Goal: Navigation & Orientation: Find specific page/section

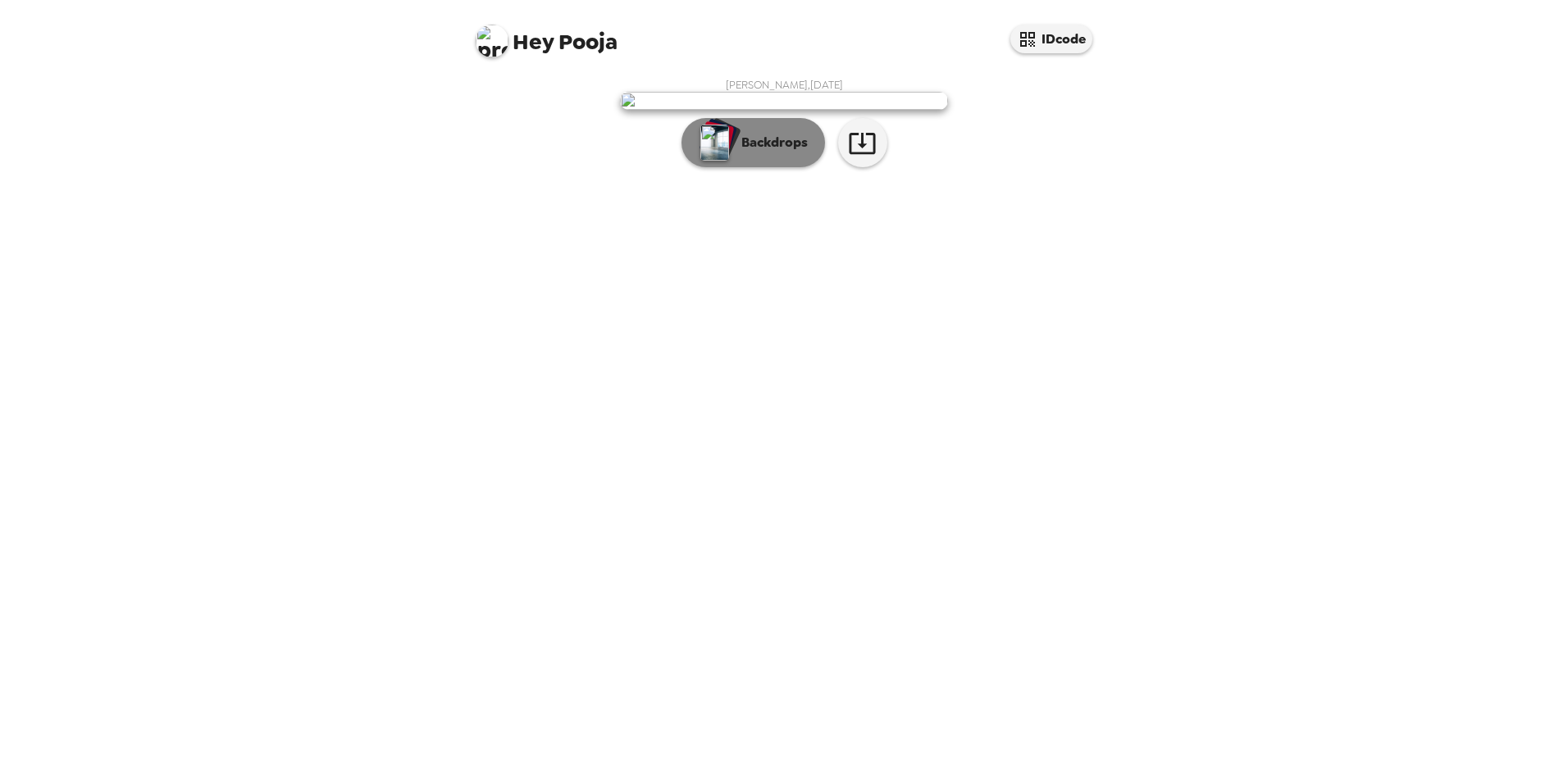
click at [765, 153] on p "Backdrops" at bounding box center [770, 142] width 74 height 20
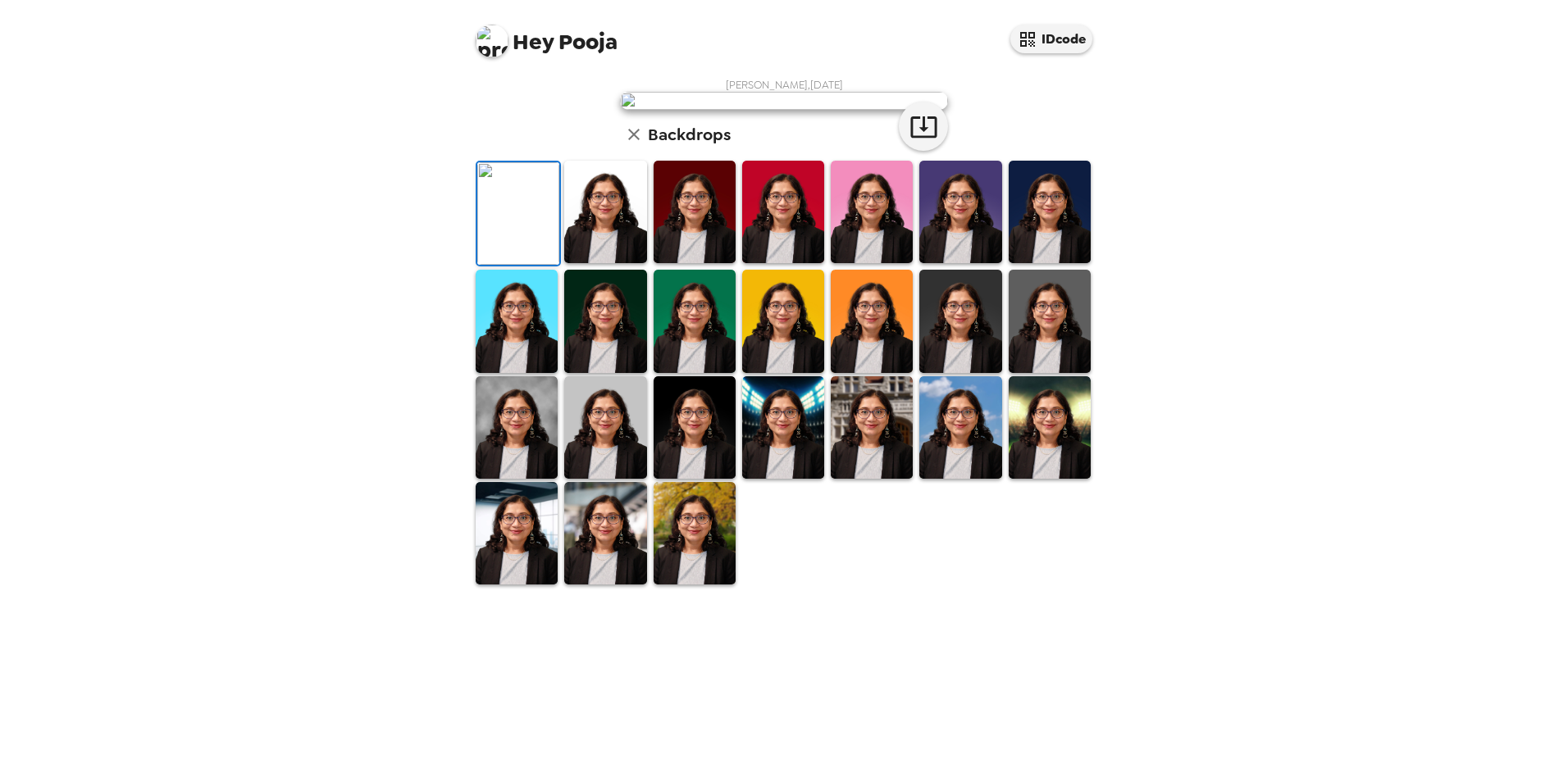
click at [668, 263] on img at bounding box center [695, 211] width 82 height 102
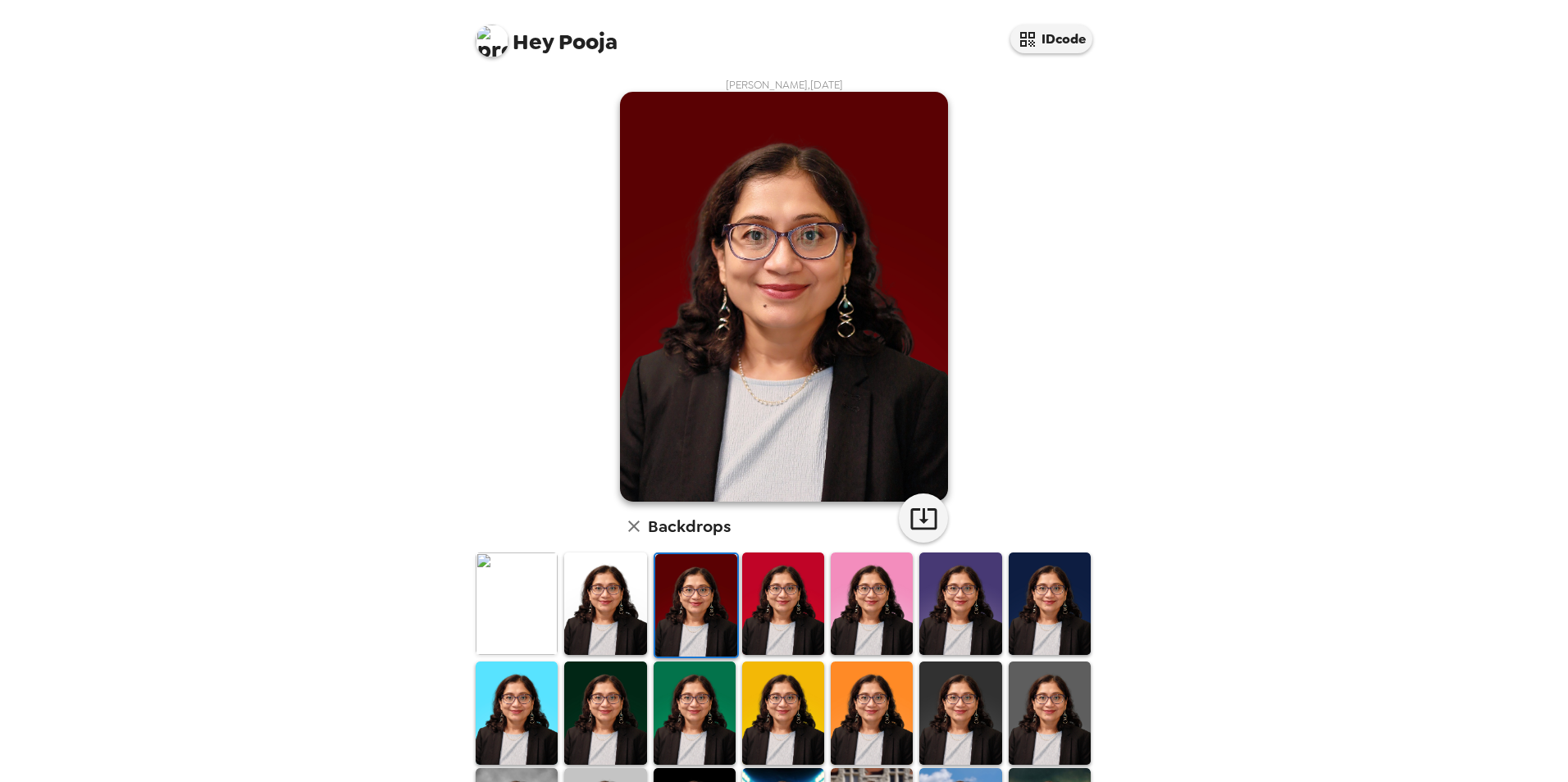
click at [612, 579] on img at bounding box center [605, 603] width 82 height 102
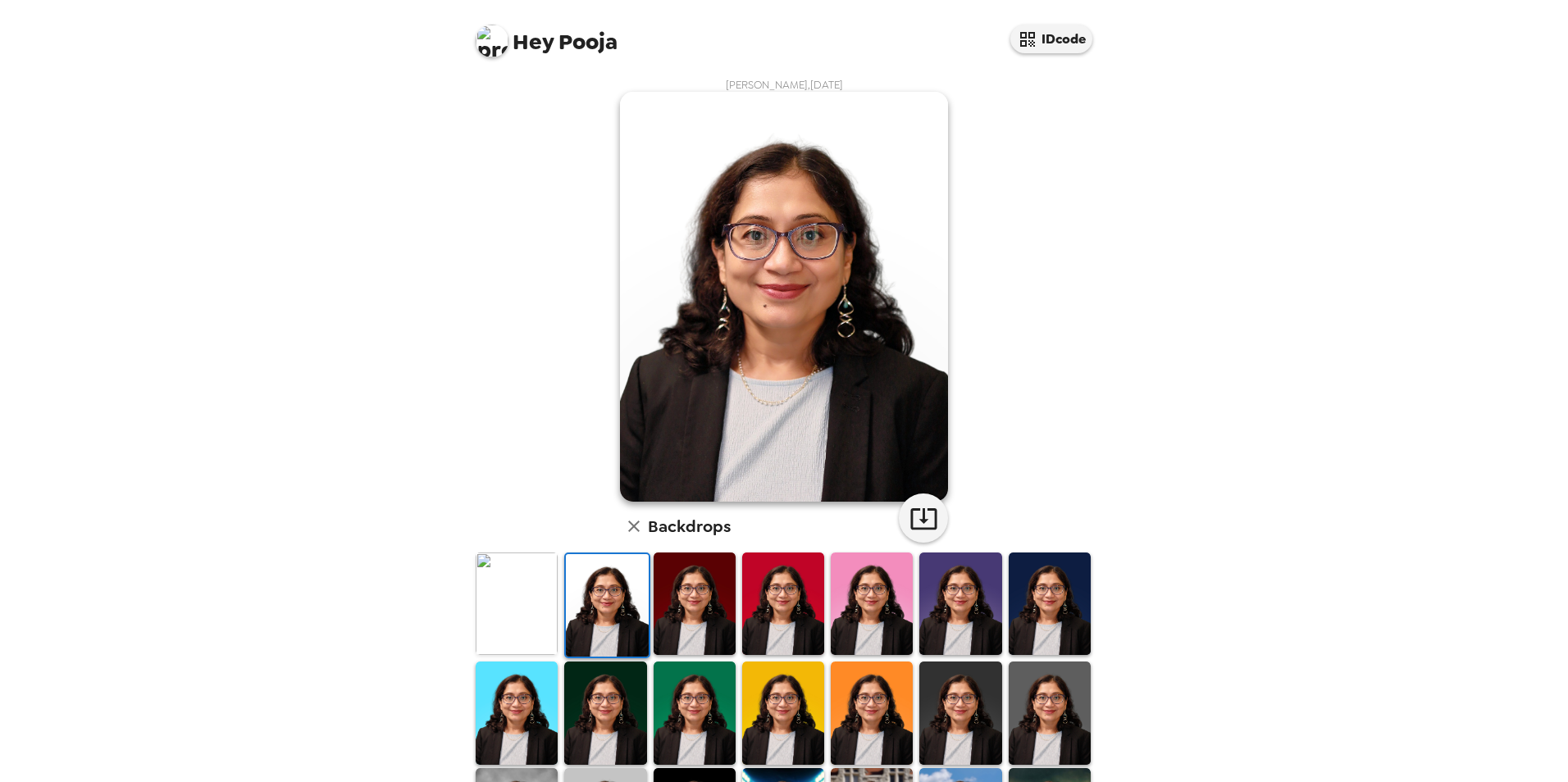
click at [916, 614] on div at bounding box center [959, 605] width 88 height 109
click at [966, 621] on img at bounding box center [960, 603] width 82 height 102
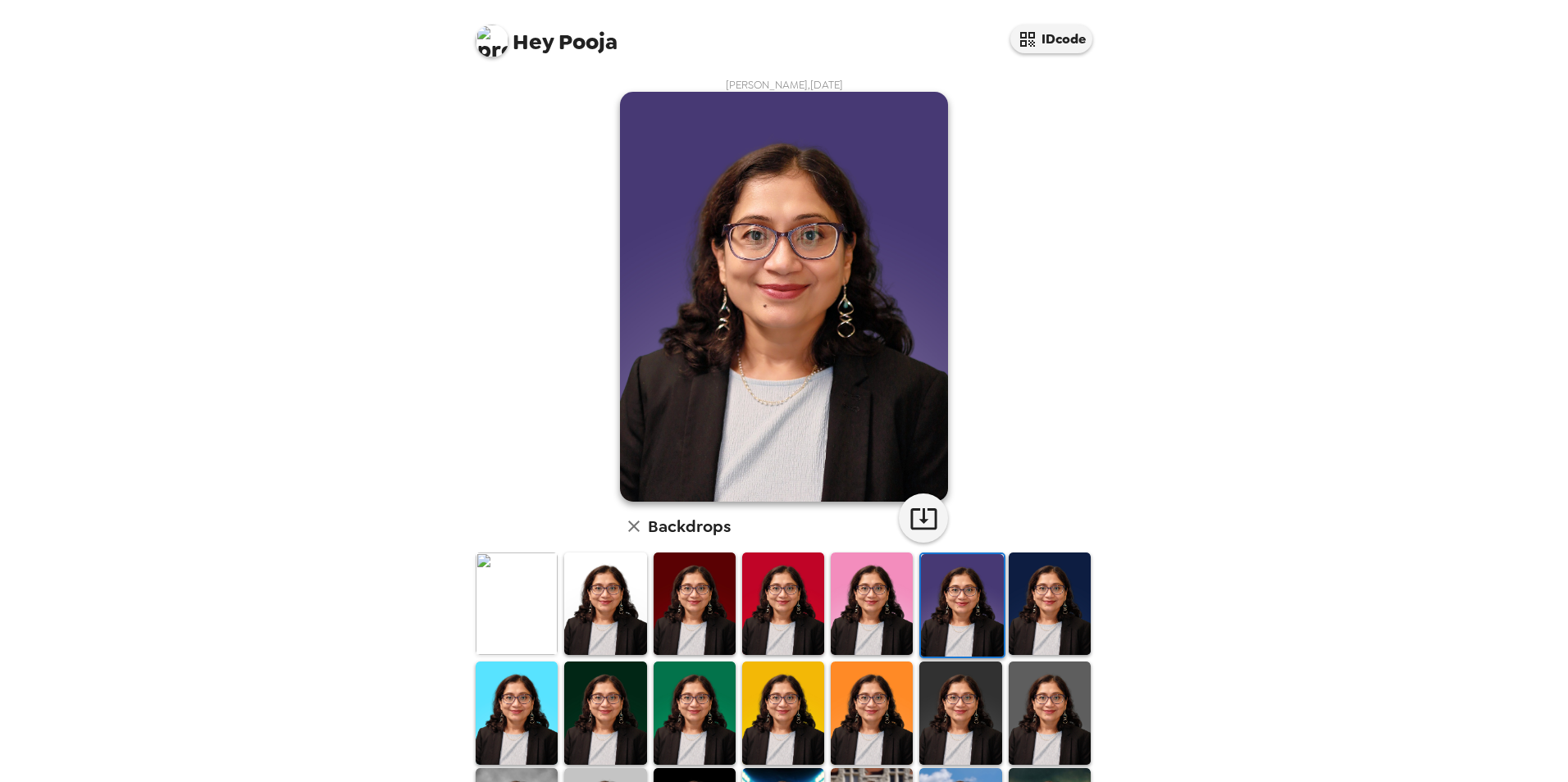
click at [504, 712] on img at bounding box center [517, 712] width 82 height 102
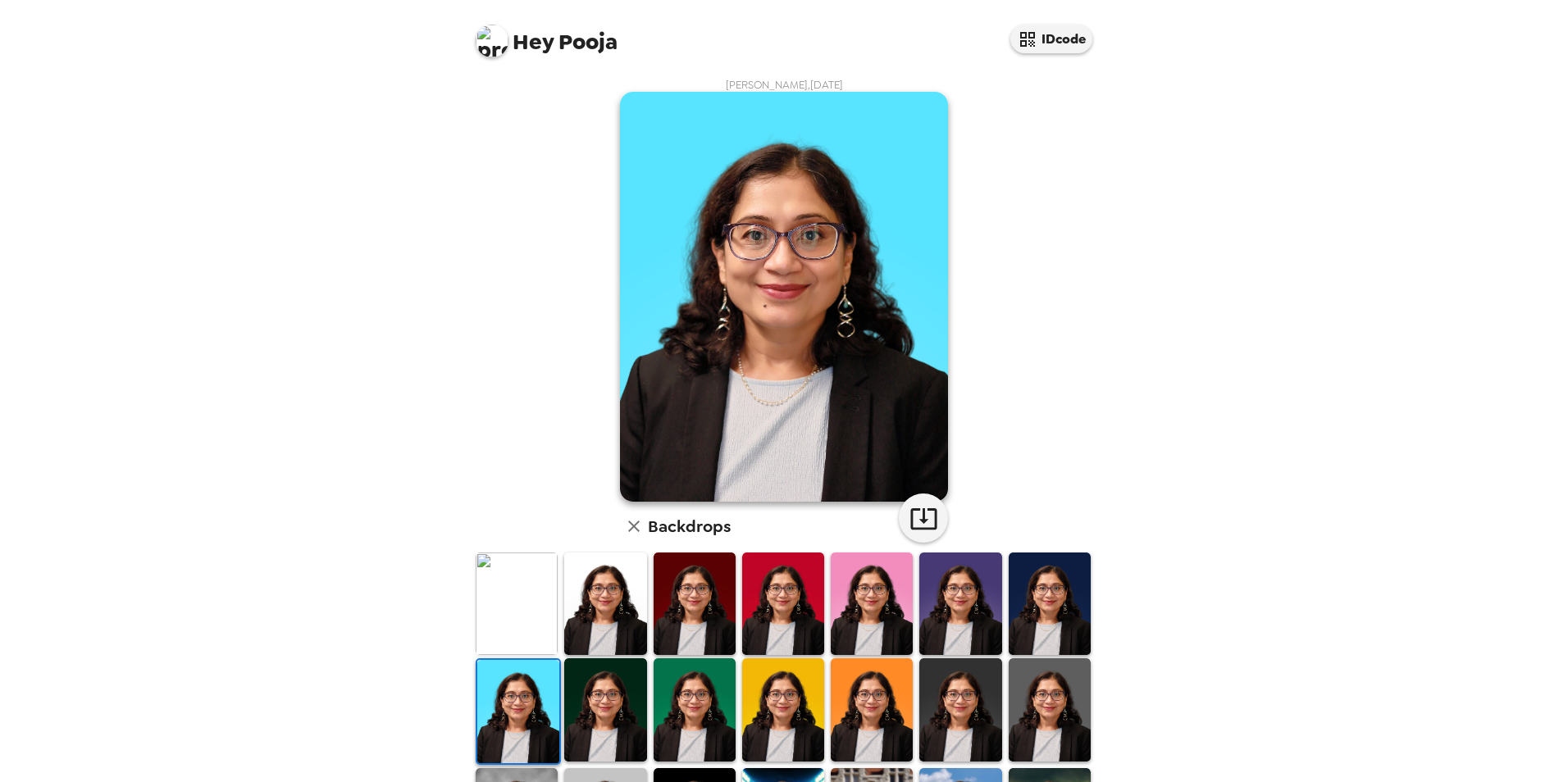
click at [595, 614] on img at bounding box center [605, 603] width 82 height 102
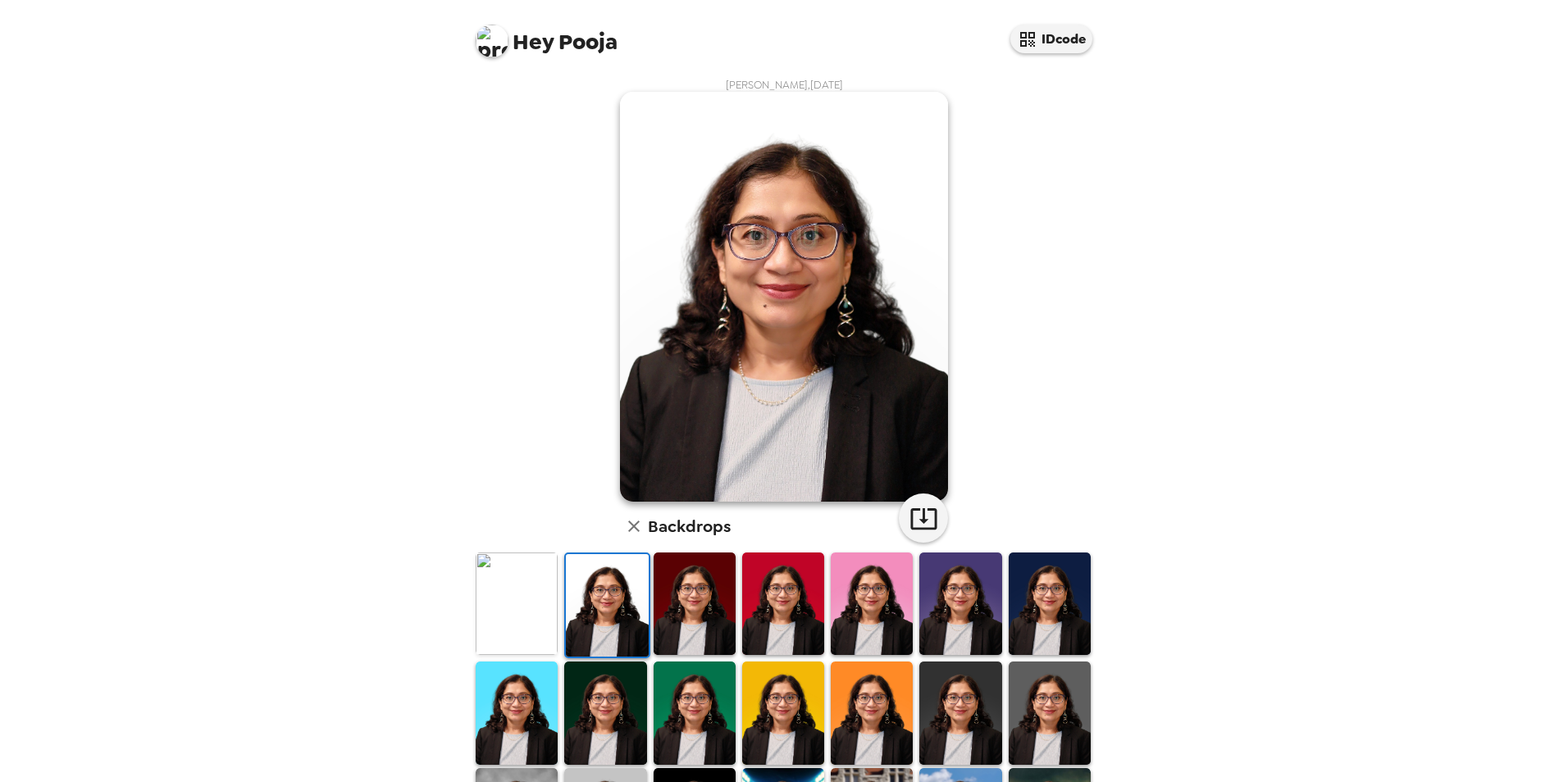
click at [518, 616] on img at bounding box center [517, 603] width 82 height 102
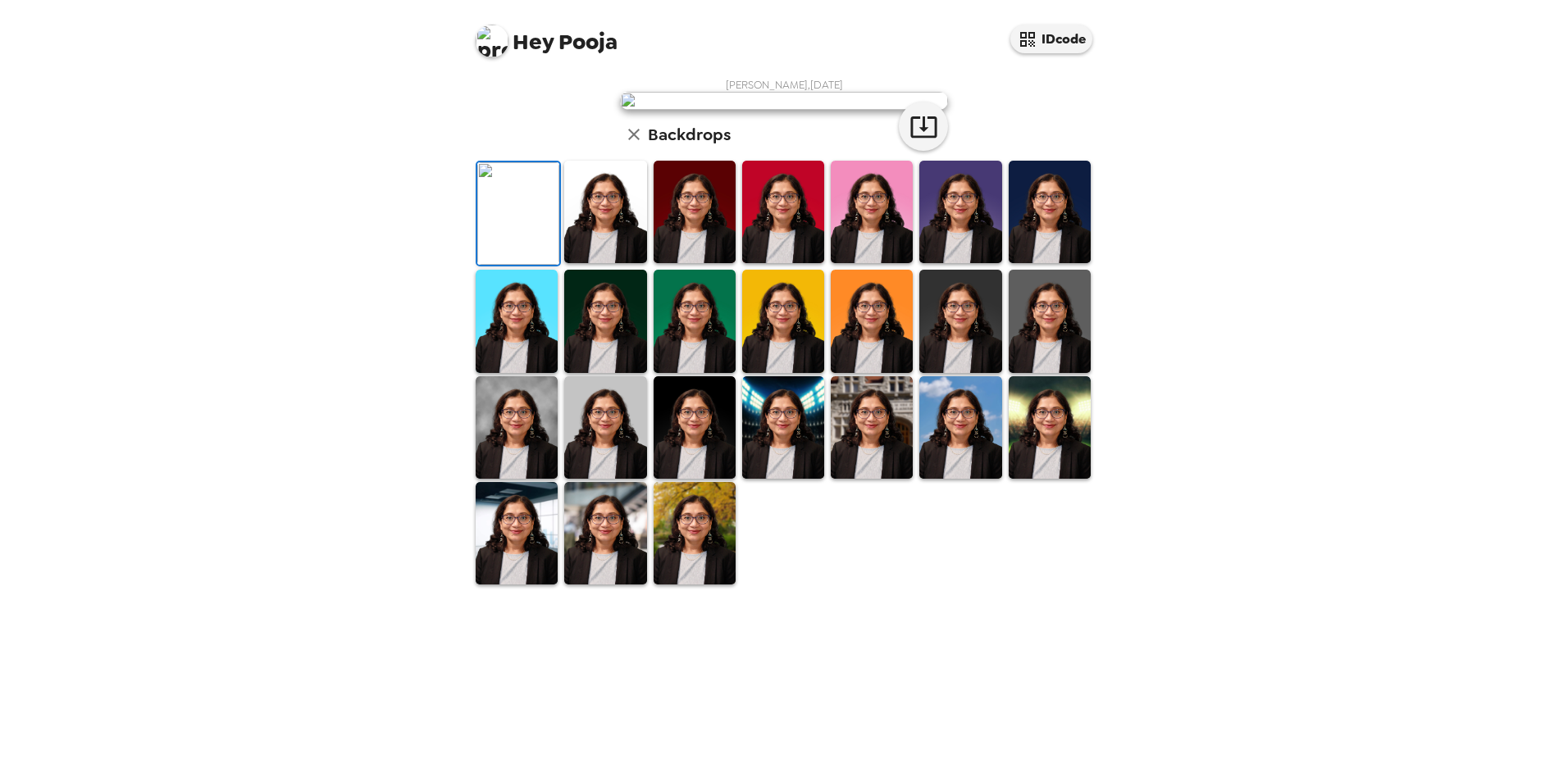
click at [577, 263] on img at bounding box center [605, 211] width 82 height 102
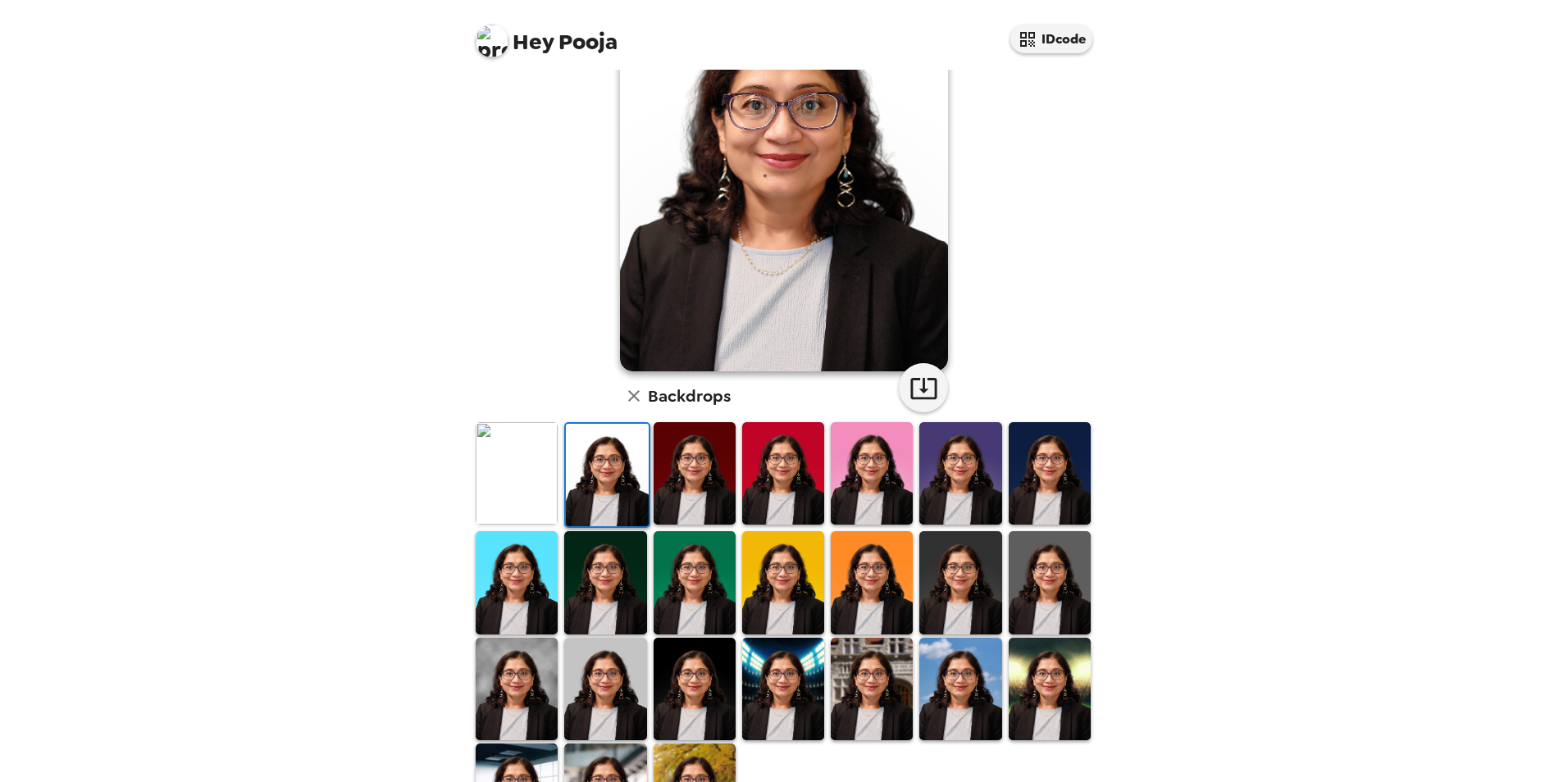
scroll to position [212, 0]
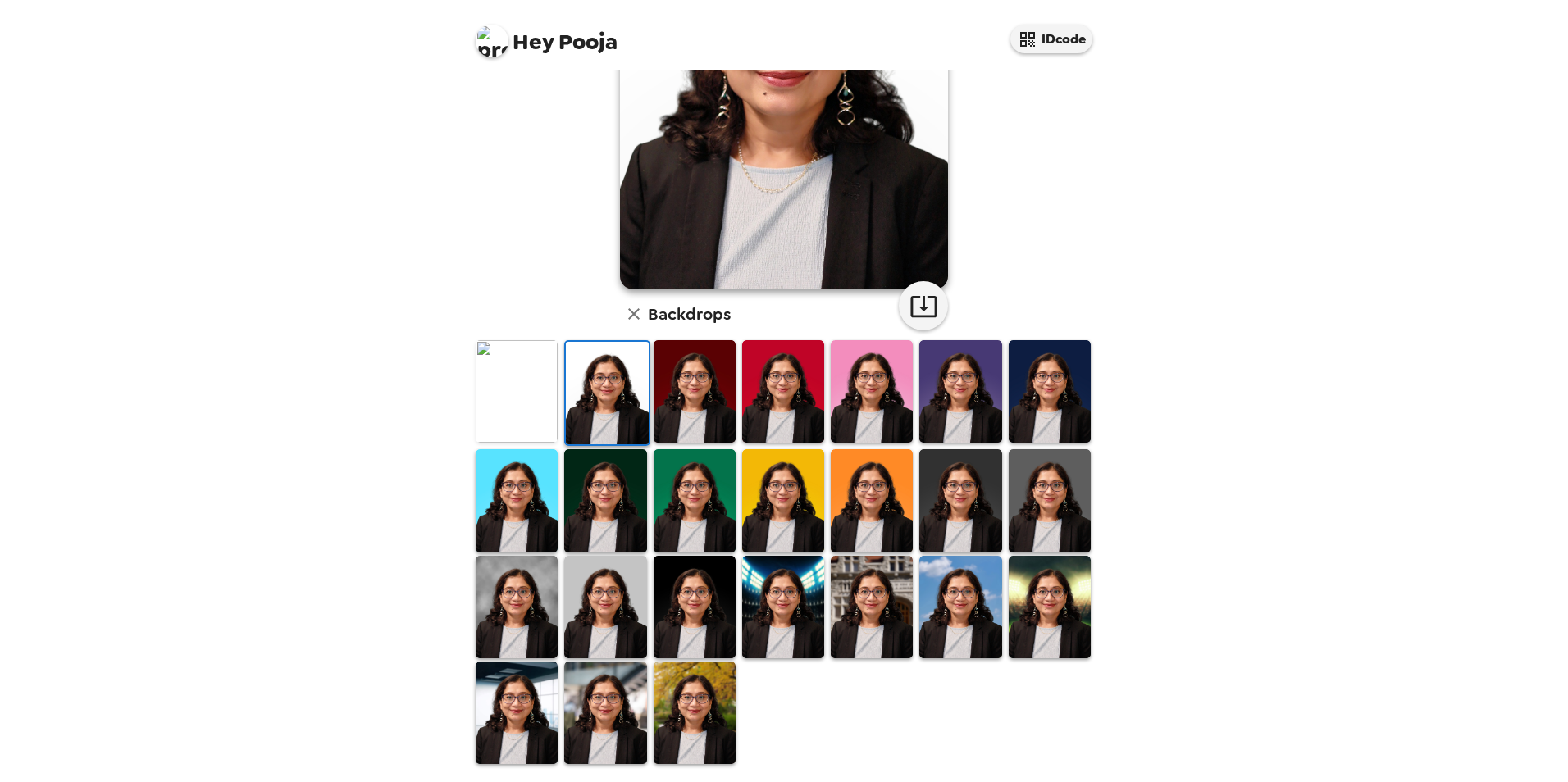
click at [709, 628] on img at bounding box center [695, 607] width 82 height 102
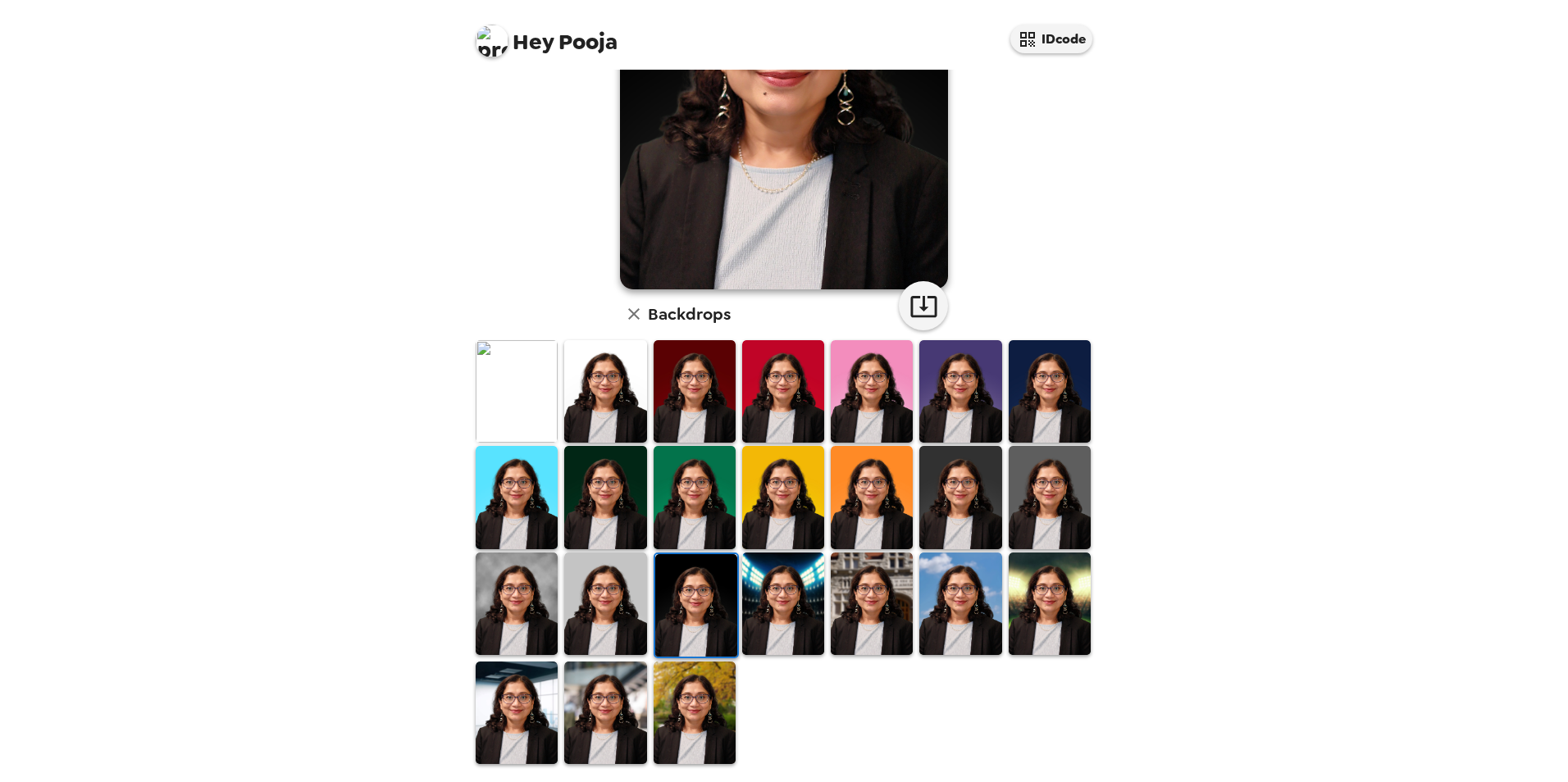
click at [775, 616] on img at bounding box center [783, 603] width 82 height 102
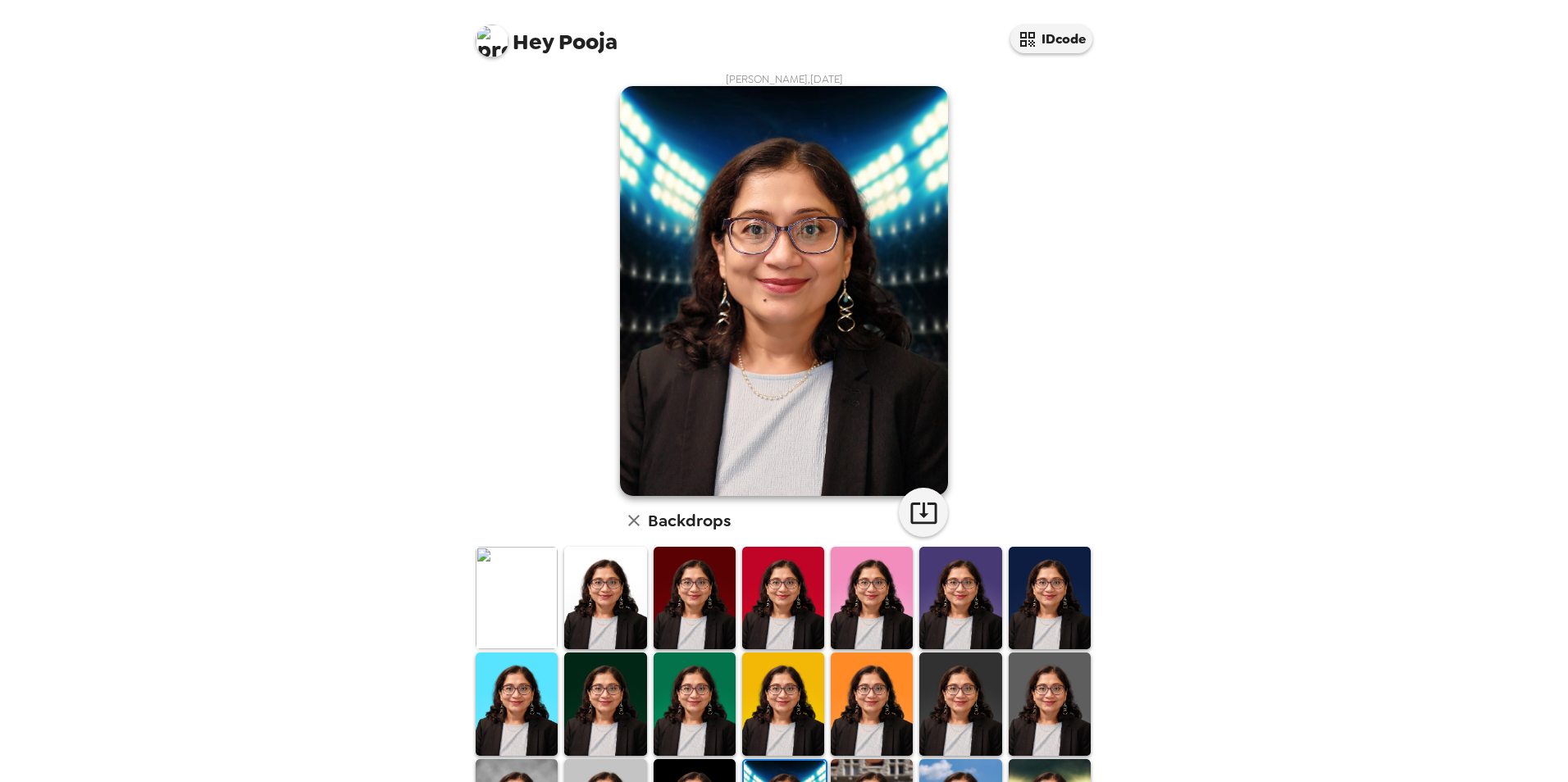
scroll to position [0, 0]
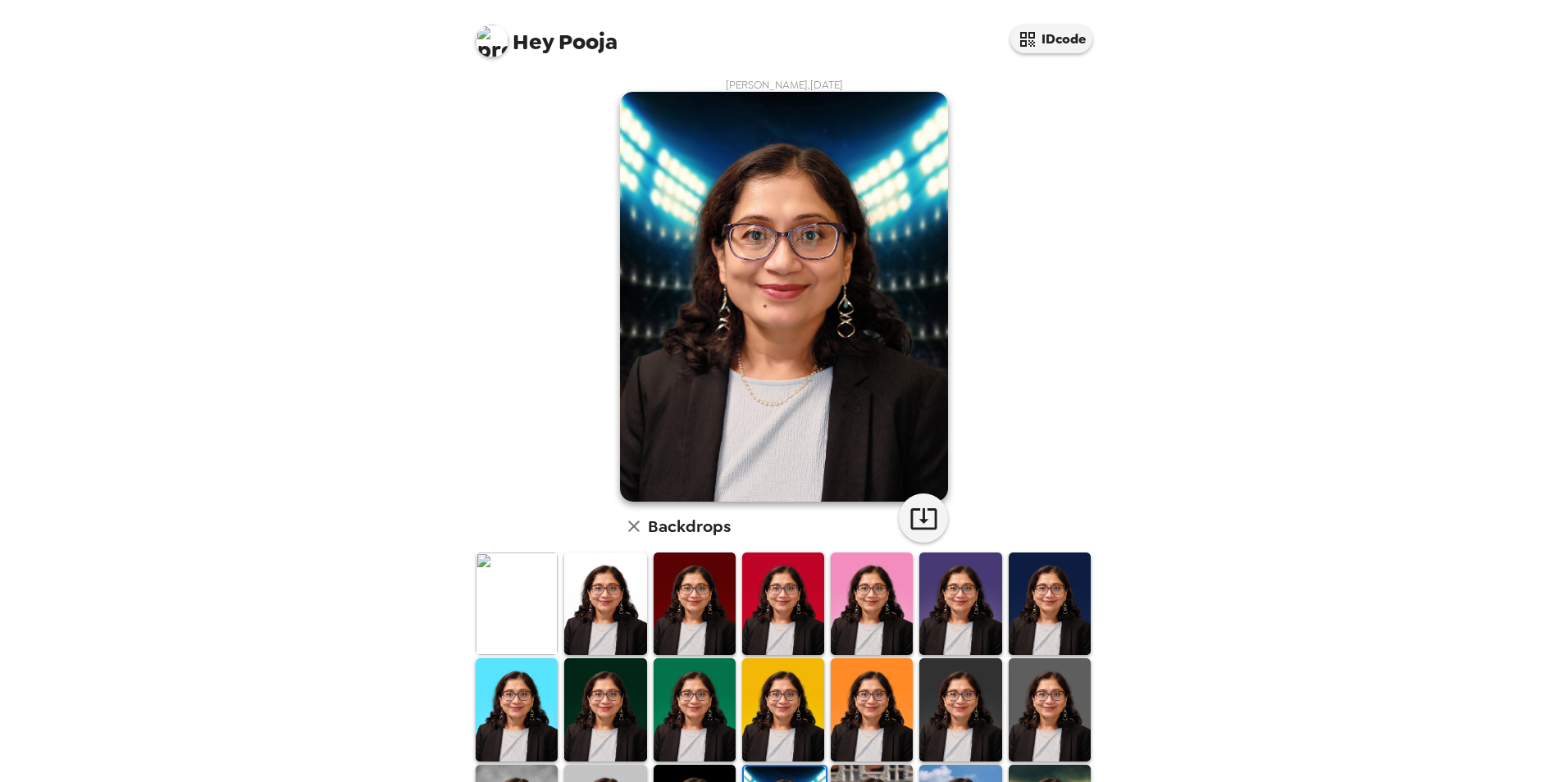
click at [868, 703] on img at bounding box center [871, 709] width 82 height 102
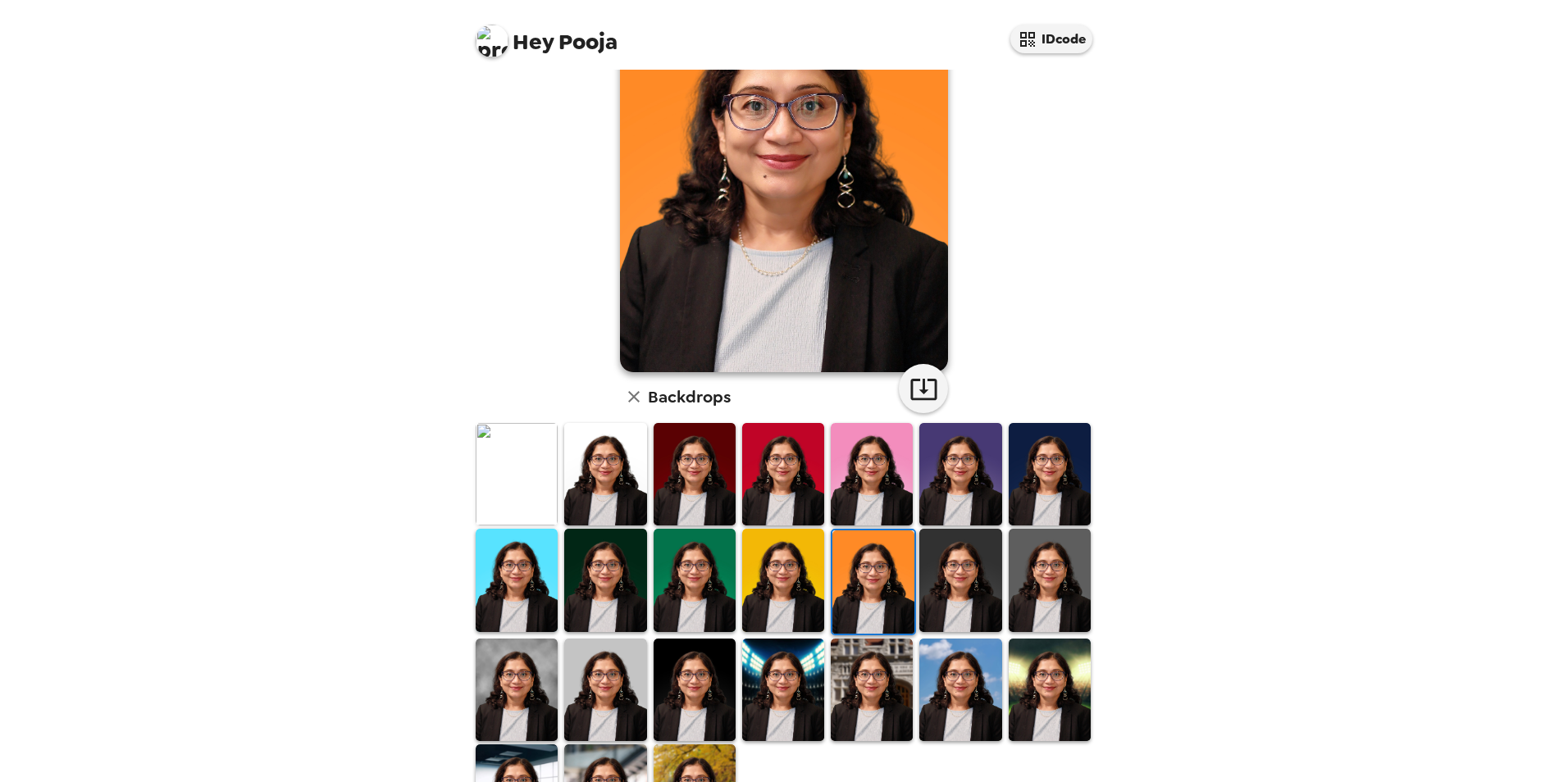
scroll to position [212, 0]
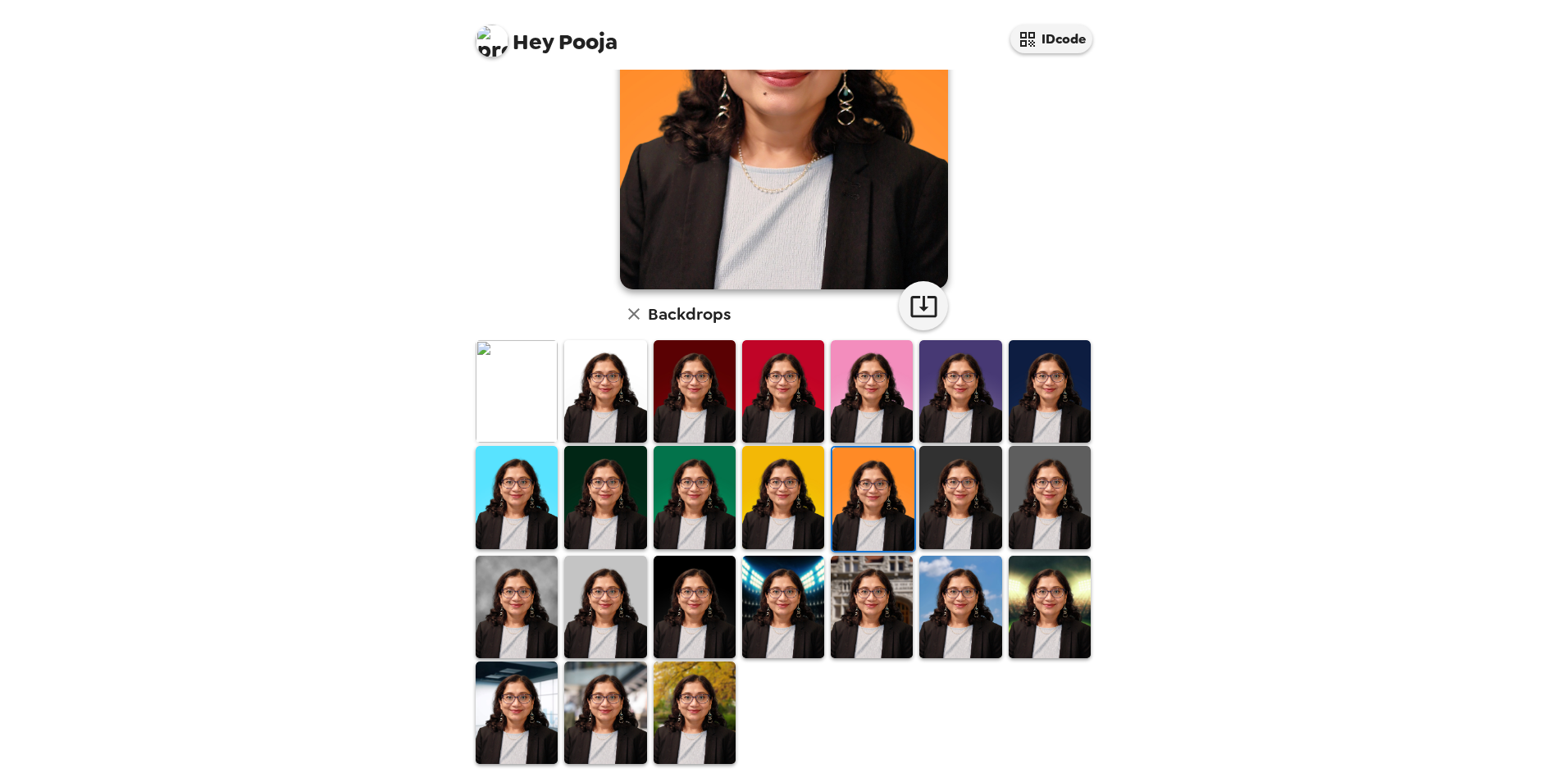
click at [512, 711] on img at bounding box center [517, 712] width 82 height 102
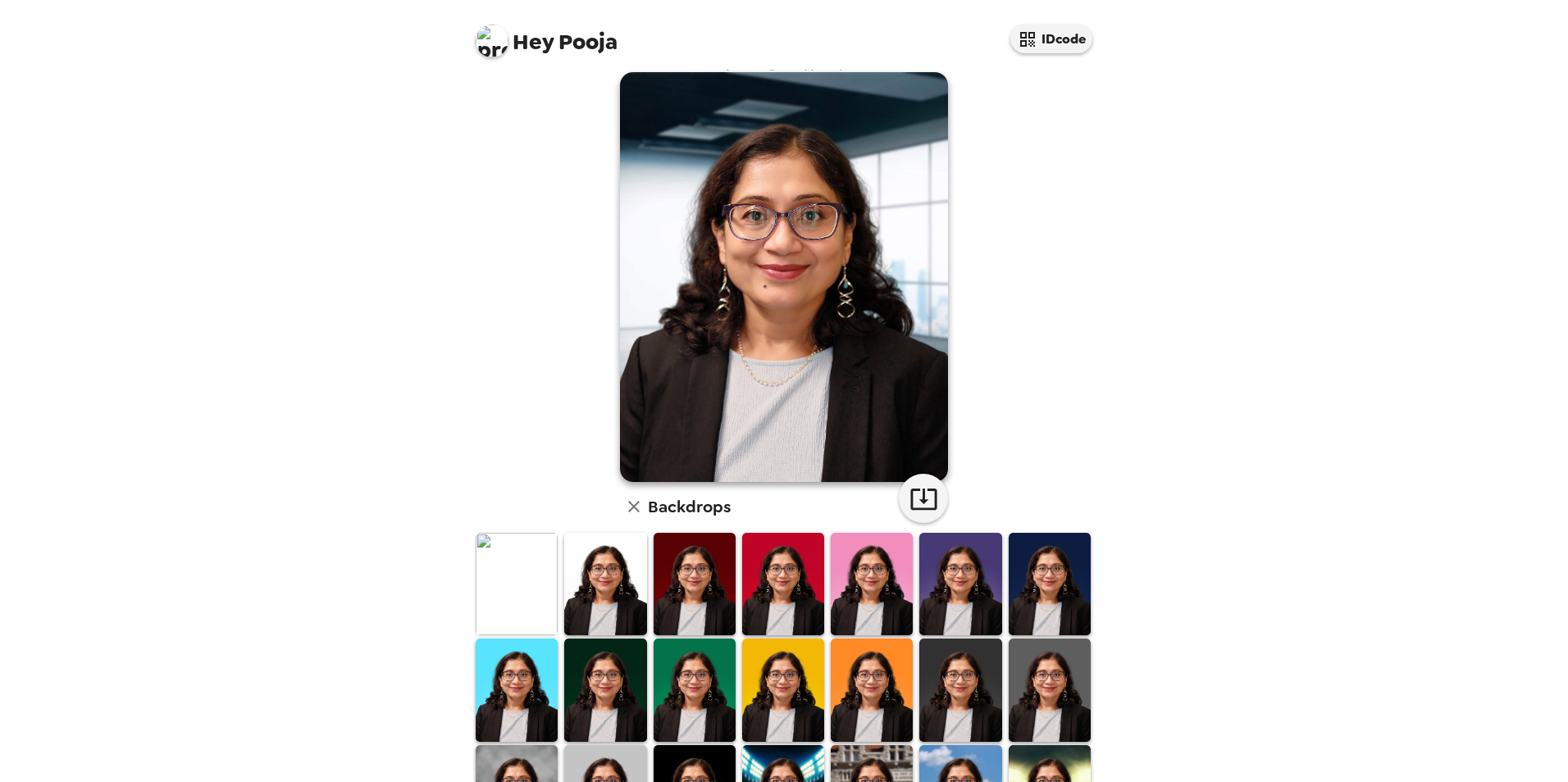
scroll to position [0, 0]
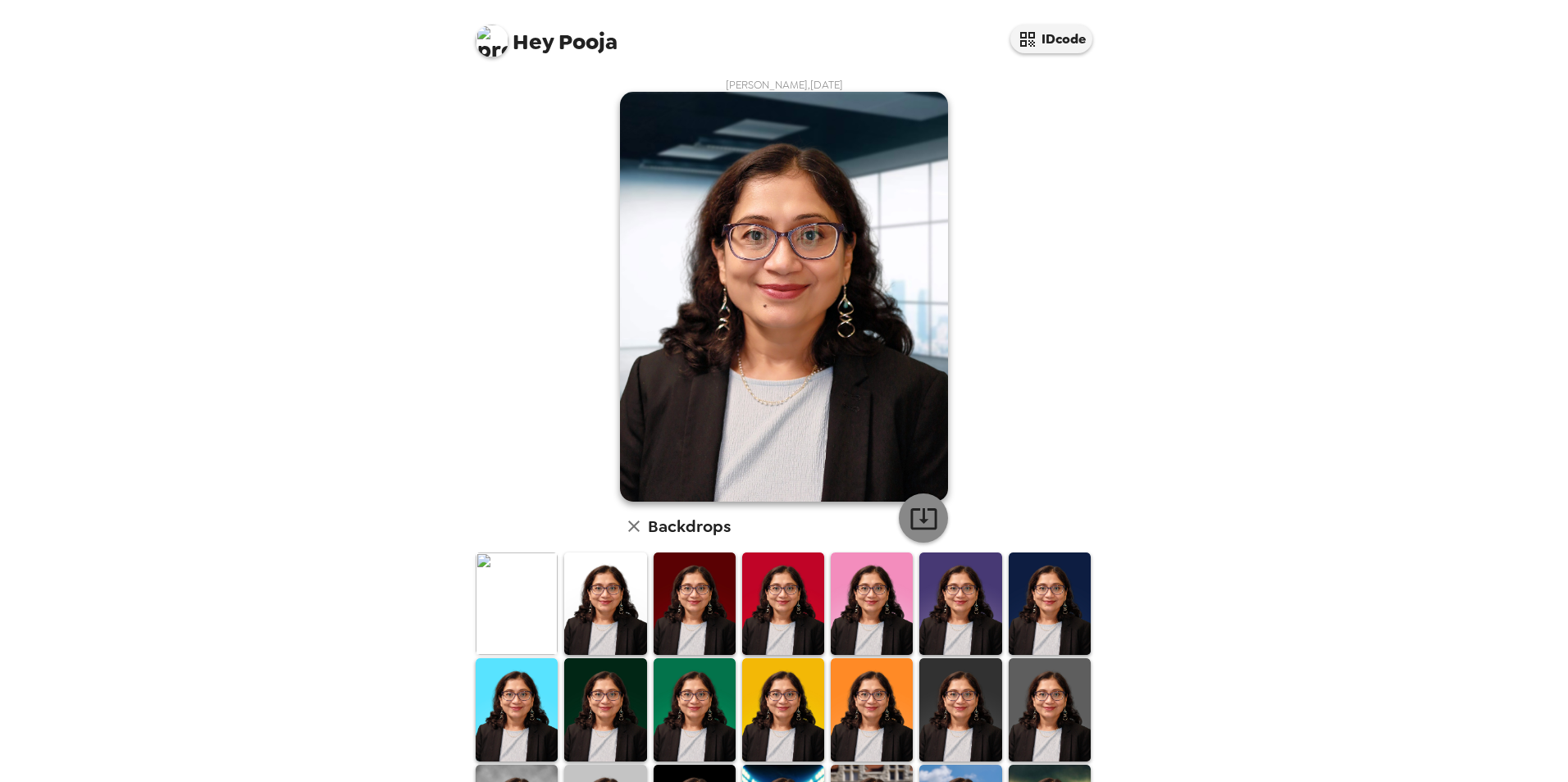
click at [916, 532] on icon "button" at bounding box center [924, 518] width 29 height 29
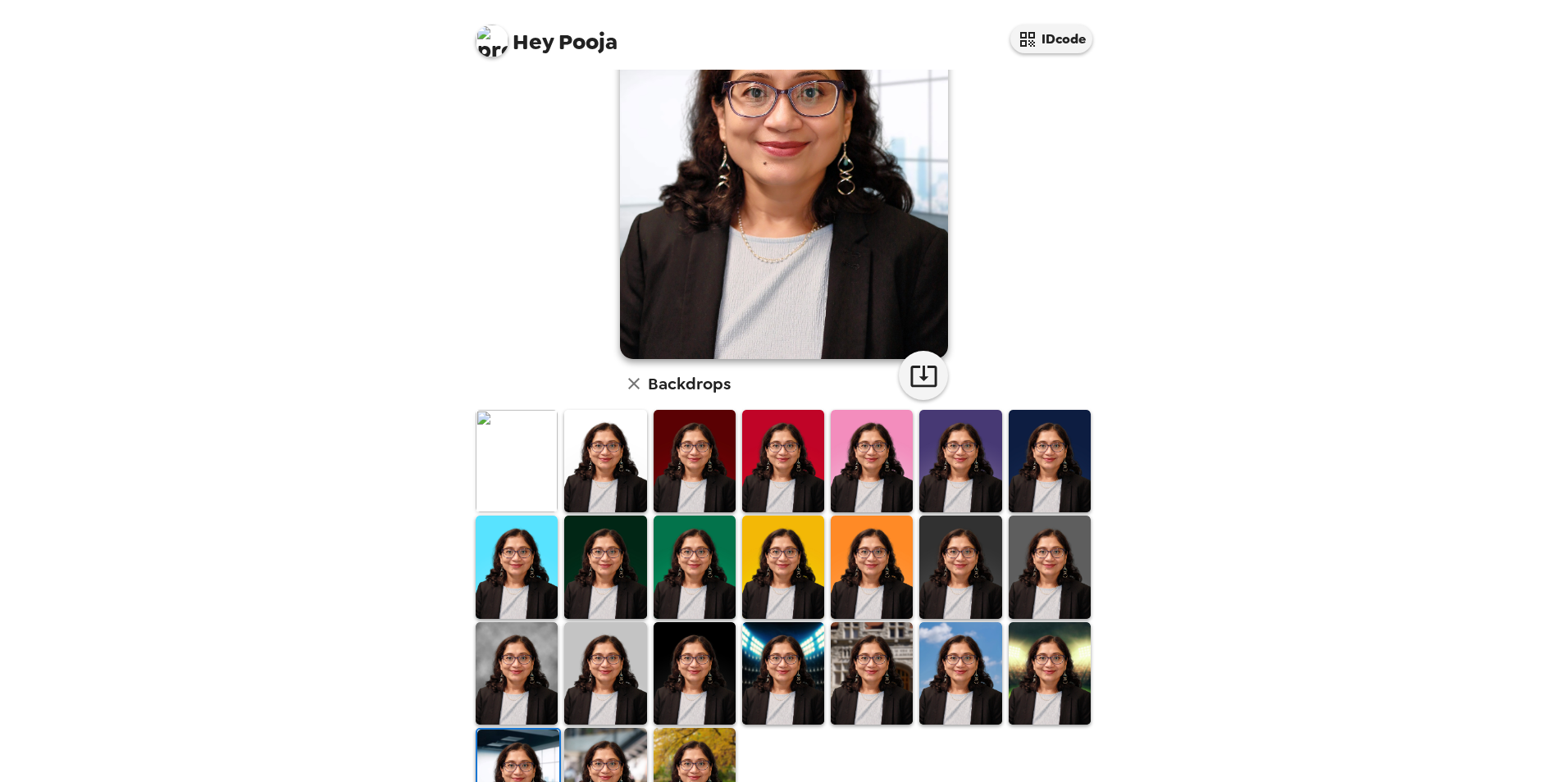
scroll to position [212, 0]
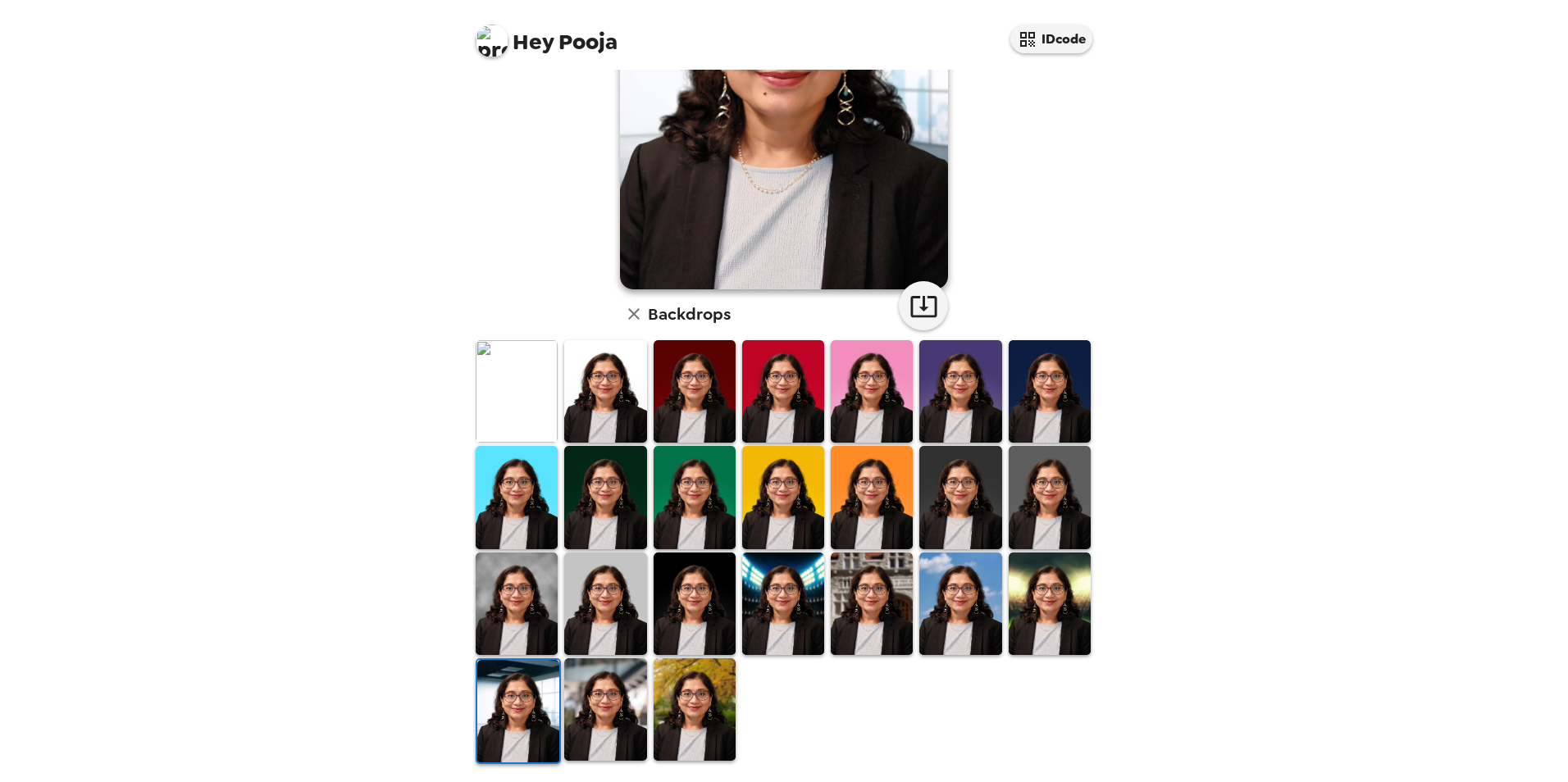
click at [700, 685] on img at bounding box center [695, 709] width 82 height 102
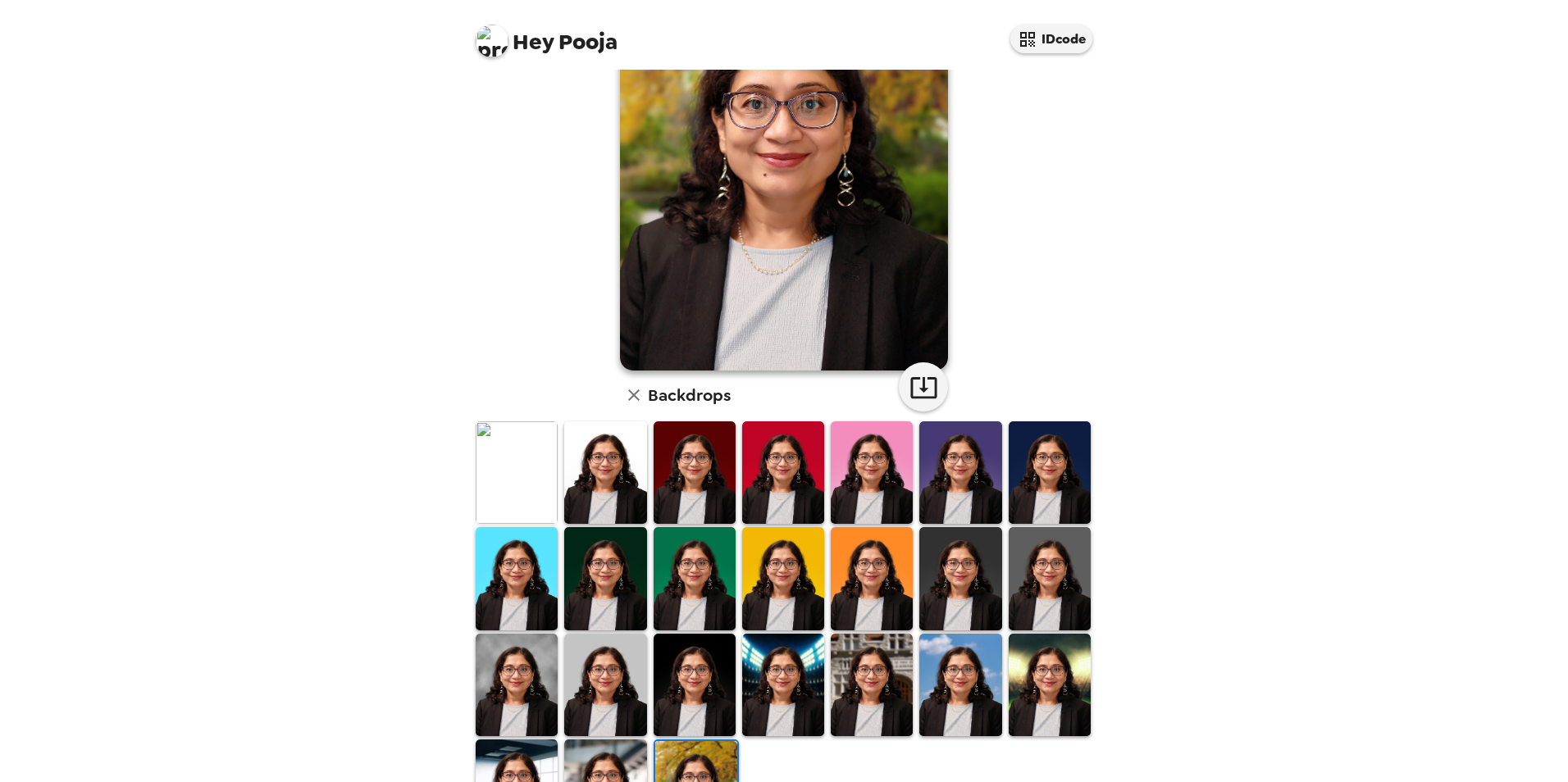
scroll to position [0, 0]
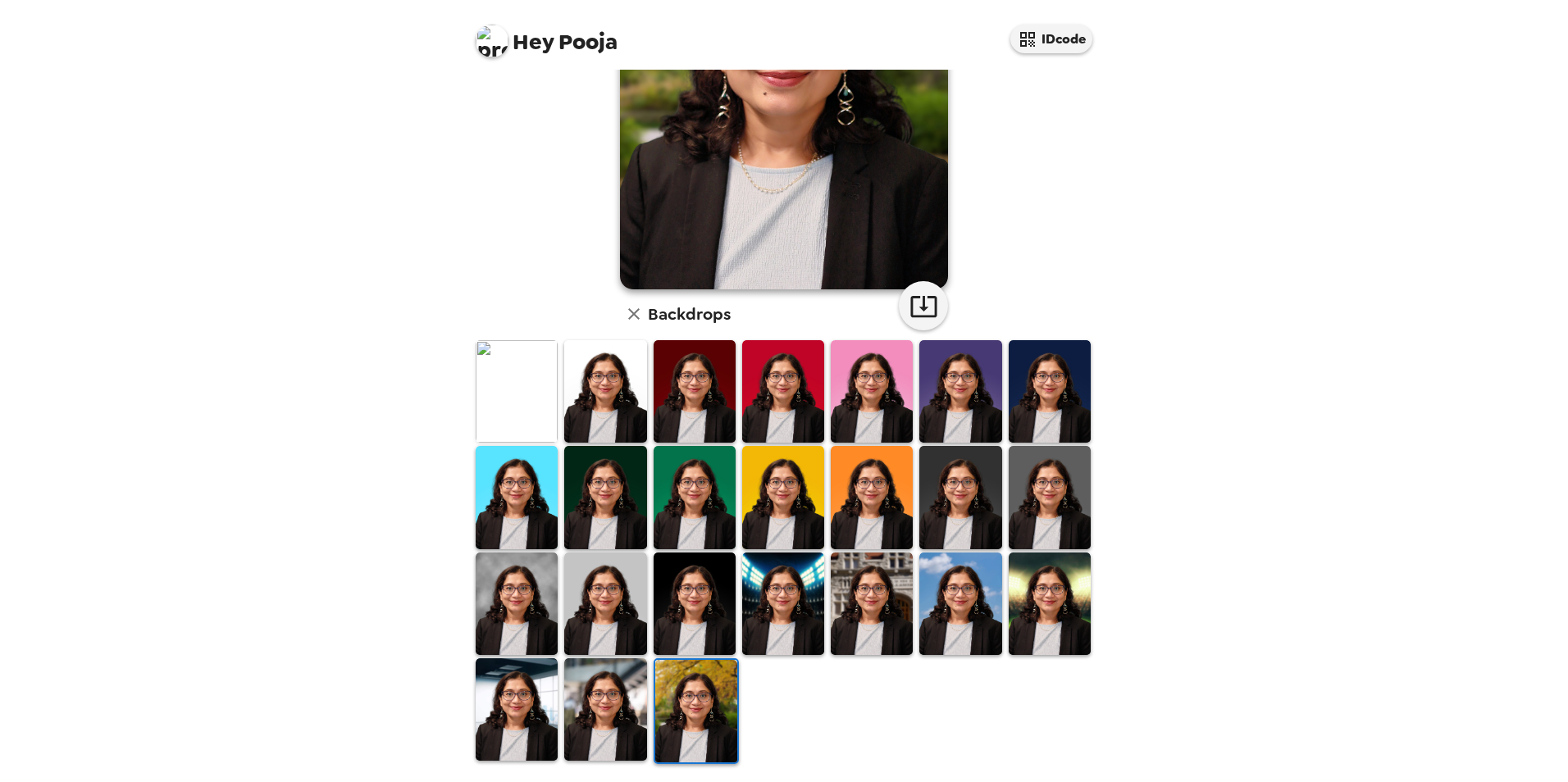
click at [698, 467] on img at bounding box center [695, 497] width 82 height 102
